Goal: Task Accomplishment & Management: Complete application form

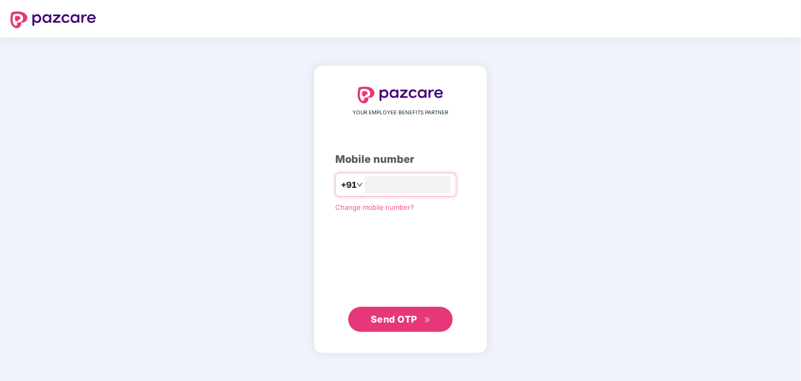
type input "**********"
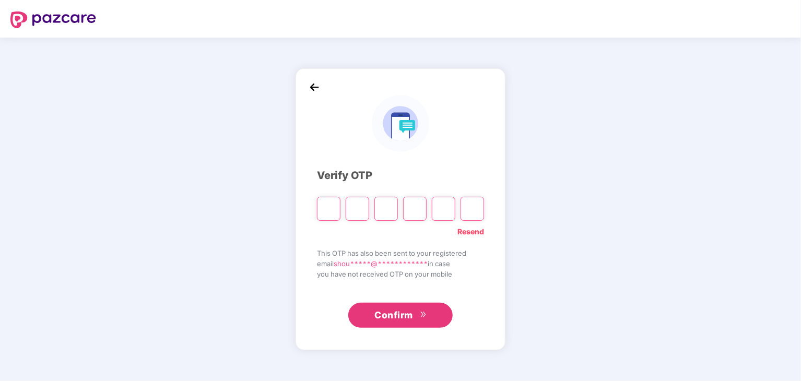
type input "*"
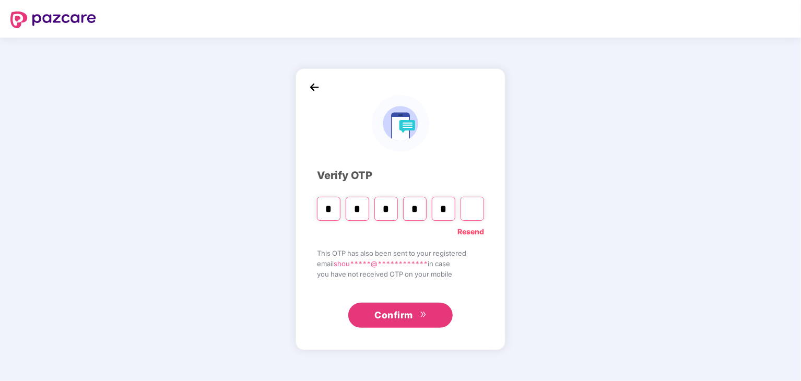
type input "*"
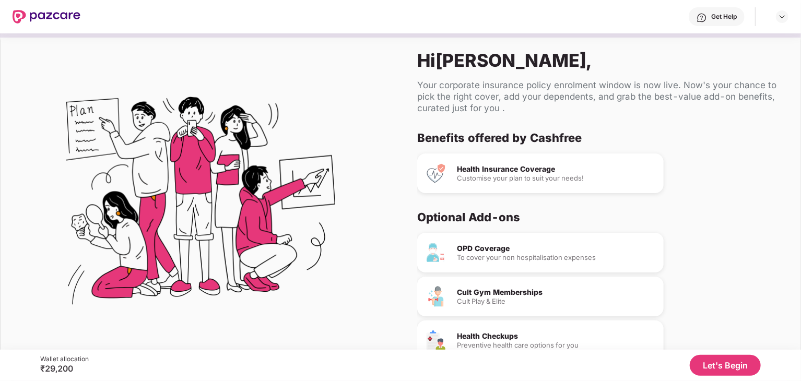
click at [747, 362] on button "Let's Begin" at bounding box center [724, 365] width 71 height 21
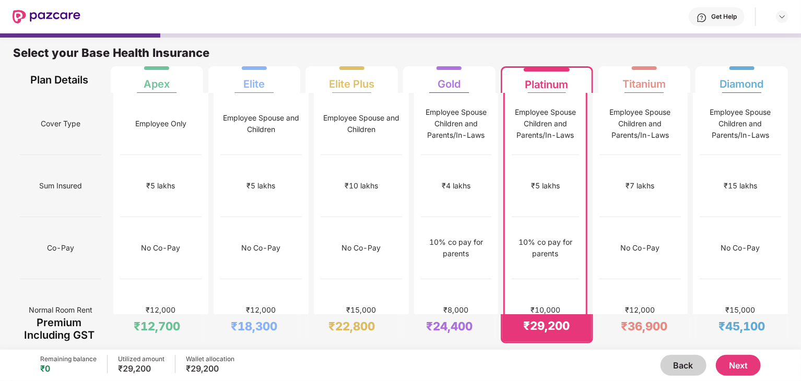
click at [745, 360] on button "Next" at bounding box center [738, 365] width 45 height 21
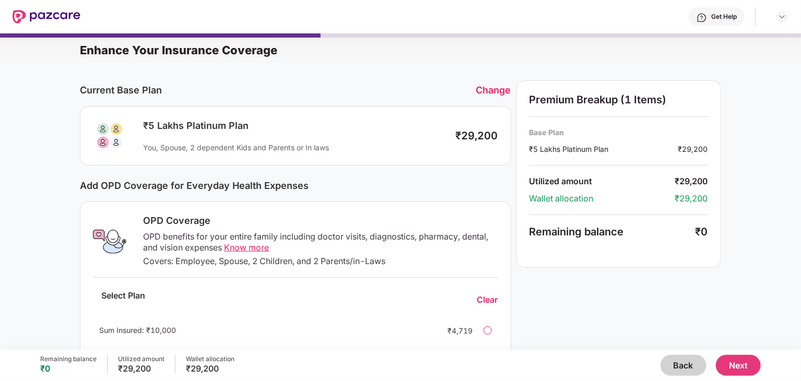
click at [685, 362] on button "Back" at bounding box center [683, 365] width 46 height 21
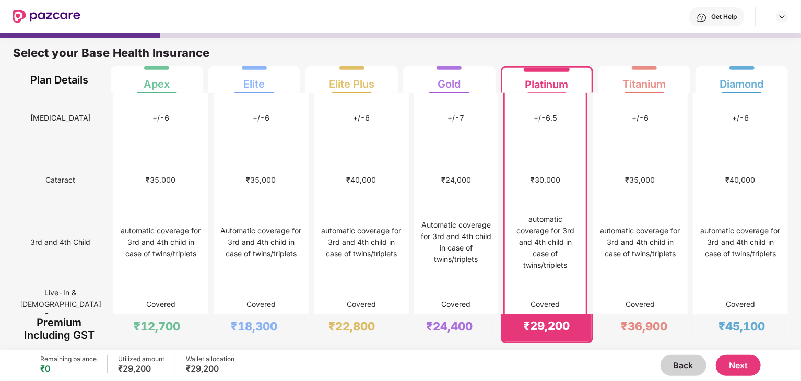
scroll to position [515, 0]
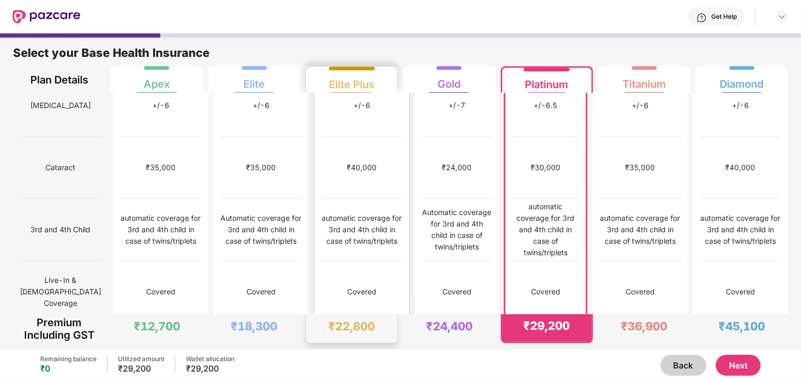
click at [394, 350] on img at bounding box center [398, 354] width 8 height 8
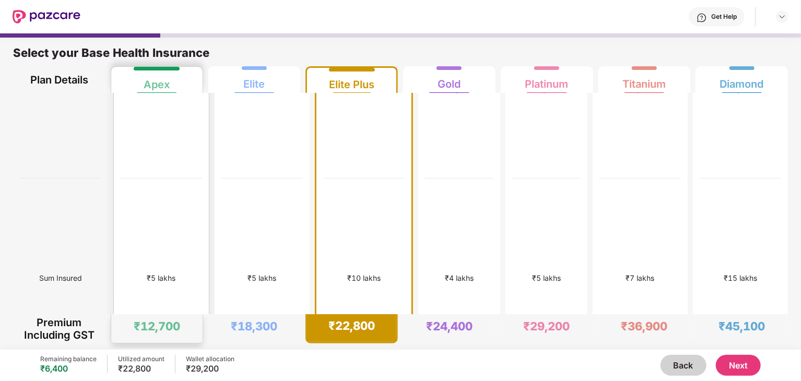
scroll to position [0, 0]
